Goal: Check status: Check status

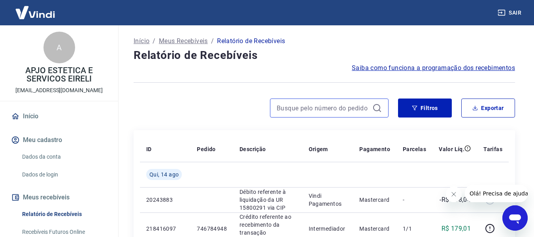
click at [302, 108] on input at bounding box center [323, 108] width 93 height 12
paste input "723431272"
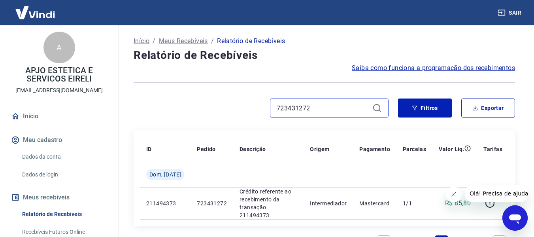
drag, startPoint x: 310, startPoint y: 109, endPoint x: 273, endPoint y: 111, distance: 37.3
click at [273, 111] on div "723431272" at bounding box center [329, 107] width 119 height 19
paste input "45176114"
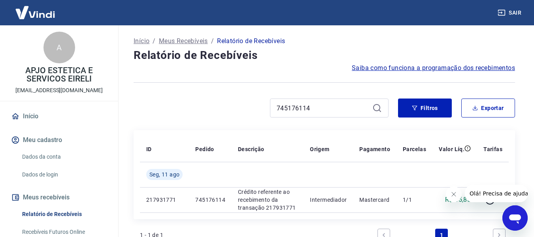
click at [377, 108] on icon at bounding box center [376, 107] width 9 height 9
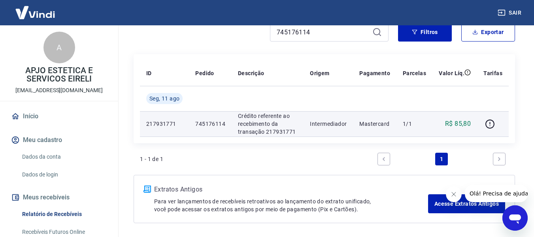
scroll to position [79, 0]
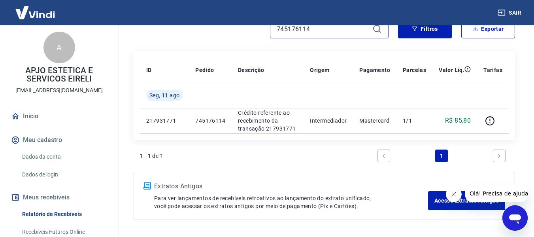
drag, startPoint x: 317, startPoint y: 28, endPoint x: 274, endPoint y: 29, distance: 43.1
click at [274, 29] on div "745176114" at bounding box center [329, 28] width 119 height 19
paste input "54344879"
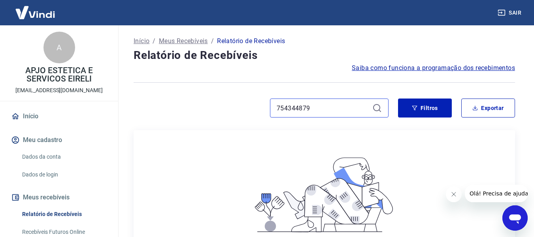
drag, startPoint x: 311, startPoint y: 106, endPoint x: 277, endPoint y: 109, distance: 34.2
click at [277, 109] on input "754344879" at bounding box center [323, 108] width 93 height 12
paste input "22582615"
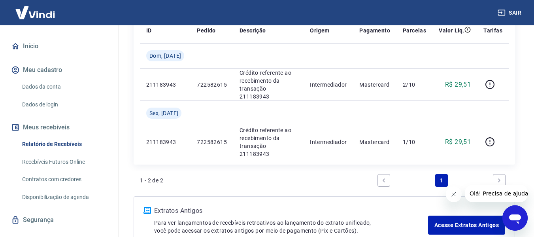
scroll to position [79, 0]
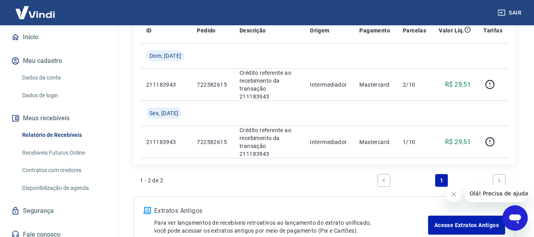
click at [63, 135] on link "Relatório de Recebíveis" at bounding box center [64, 135] width 90 height 16
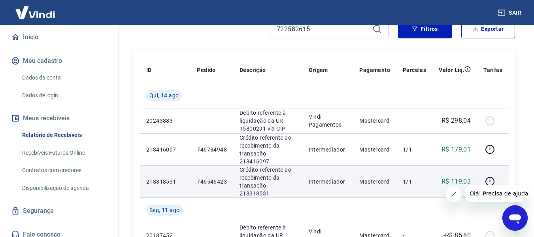
scroll to position [40, 0]
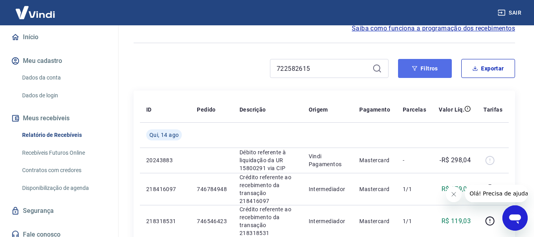
click at [421, 67] on button "Filtros" at bounding box center [425, 68] width 54 height 19
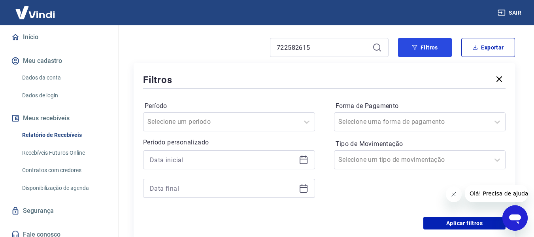
scroll to position [79, 0]
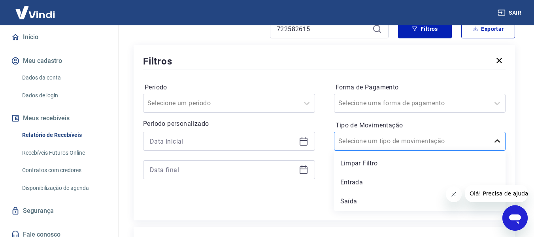
click at [496, 141] on icon at bounding box center [498, 140] width 6 height 3
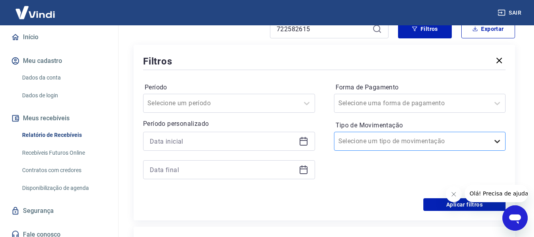
click at [496, 141] on icon at bounding box center [498, 141] width 6 height 3
click at [496, 104] on icon at bounding box center [497, 102] width 9 height 9
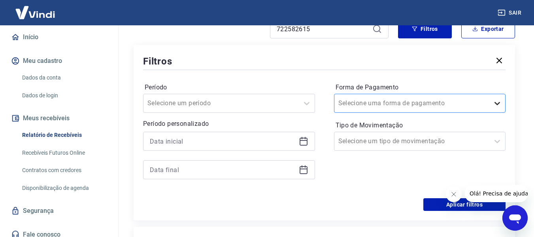
click at [496, 104] on icon at bounding box center [497, 102] width 9 height 9
drag, startPoint x: 317, startPoint y: 27, endPoint x: 268, endPoint y: 38, distance: 50.1
click at [268, 38] on div "722582615" at bounding box center [261, 28] width 255 height 19
paste input "39979644"
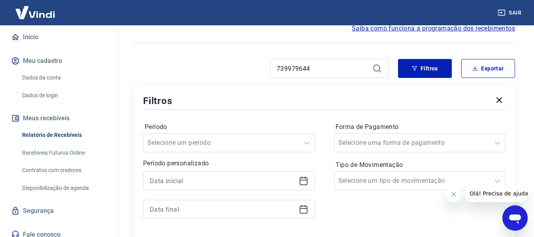
click at [377, 70] on icon at bounding box center [376, 68] width 9 height 9
click at [67, 121] on button "Meus recebíveis" at bounding box center [58, 118] width 99 height 17
click at [55, 120] on button "Meus recebíveis" at bounding box center [58, 118] width 99 height 17
click at [374, 69] on icon at bounding box center [376, 67] width 7 height 7
click at [404, 64] on button "Filtros" at bounding box center [425, 68] width 54 height 19
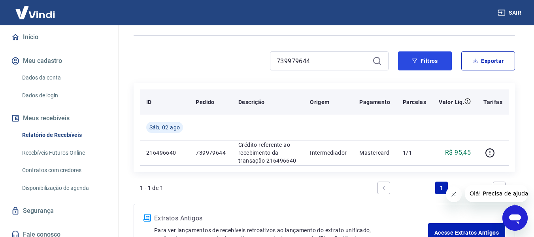
scroll to position [26, 0]
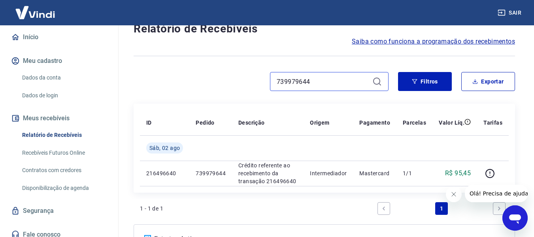
drag, startPoint x: 312, startPoint y: 80, endPoint x: 270, endPoint y: 87, distance: 42.8
click at [270, 87] on div "739979644" at bounding box center [261, 81] width 255 height 19
paste input "54983241"
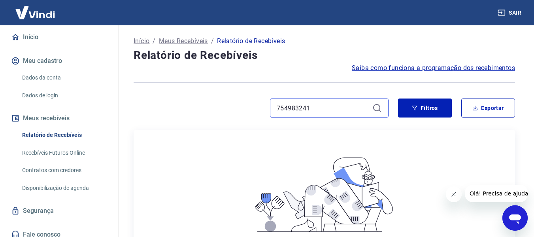
drag, startPoint x: 310, startPoint y: 108, endPoint x: 274, endPoint y: 110, distance: 36.4
click at [274, 110] on div "754983241" at bounding box center [329, 107] width 119 height 19
paste input "2175"
drag, startPoint x: 309, startPoint y: 108, endPoint x: 274, endPoint y: 111, distance: 35.7
click at [274, 111] on div "754982175" at bounding box center [329, 107] width 119 height 19
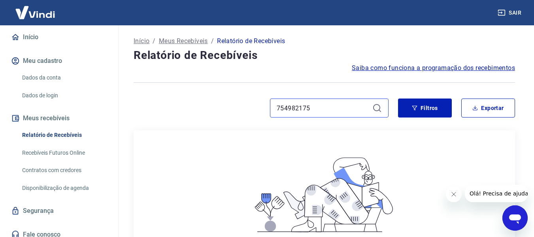
paste input "46720299"
drag, startPoint x: 315, startPoint y: 109, endPoint x: 280, endPoint y: 113, distance: 35.5
click at [280, 113] on input "746720299" at bounding box center [323, 108] width 93 height 12
click at [278, 107] on input "467202997" at bounding box center [323, 108] width 93 height 12
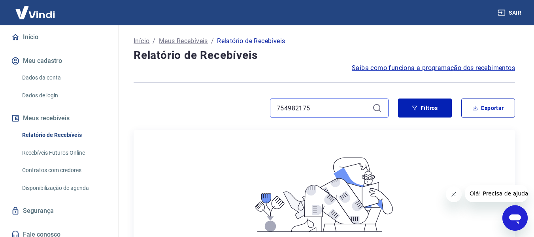
drag, startPoint x: 314, startPoint y: 108, endPoint x: 265, endPoint y: 115, distance: 49.4
click at [265, 115] on div "754982175" at bounding box center [261, 107] width 255 height 19
paste input "38480426"
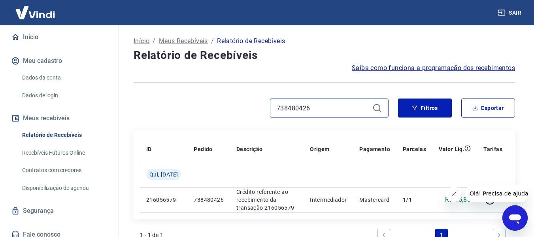
drag, startPoint x: 309, startPoint y: 108, endPoint x: 275, endPoint y: 113, distance: 34.3
click at [275, 113] on div "738480426" at bounding box center [329, 107] width 119 height 19
paste input "54123851"
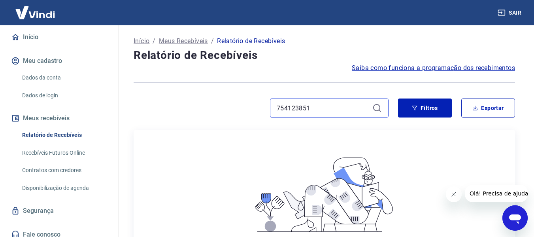
drag, startPoint x: 312, startPoint y: 109, endPoint x: 270, endPoint y: 113, distance: 42.1
click at [270, 113] on div "754123851" at bounding box center [329, 107] width 119 height 19
paste input "44300318"
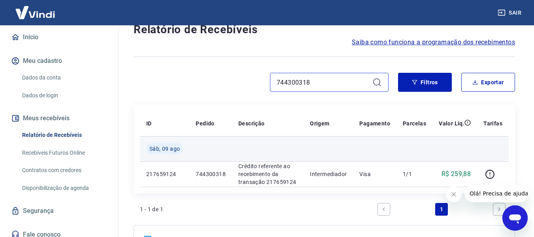
scroll to position [40, 0]
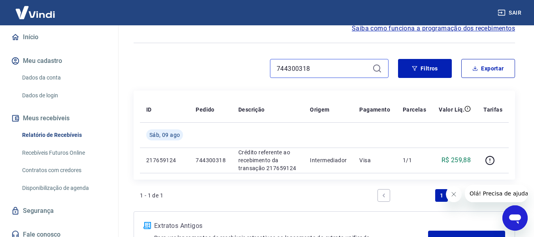
drag, startPoint x: 316, startPoint y: 70, endPoint x: 264, endPoint y: 74, distance: 51.9
click at [264, 74] on div "744300318" at bounding box center [261, 68] width 255 height 19
paste input "6276600"
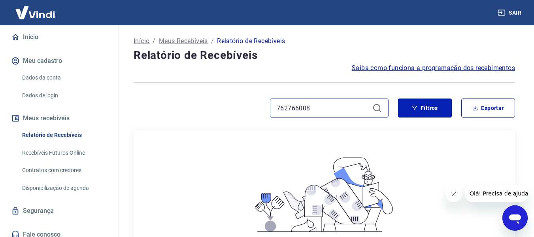
type input "762766008"
click at [373, 62] on h4 "Relatório de Recebíveis" at bounding box center [325, 55] width 382 height 16
